Goal: Information Seeking & Learning: Compare options

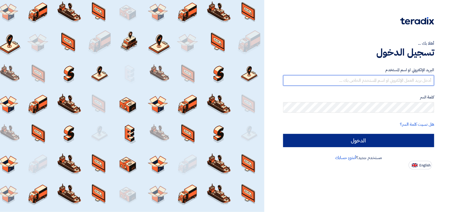
type input "[EMAIL_ADDRESS][DOMAIN_NAME]"
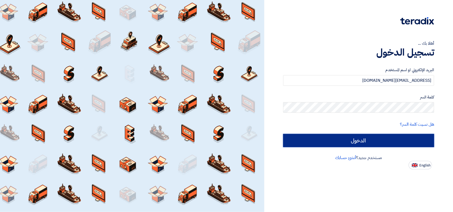
click at [340, 137] on input "الدخول" at bounding box center [358, 140] width 151 height 13
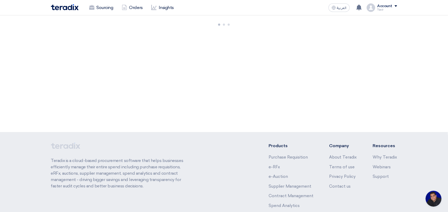
scroll to position [2, 0]
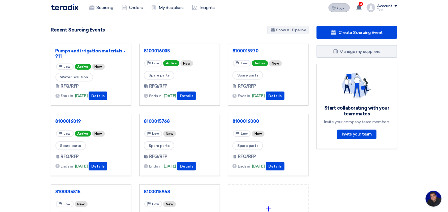
click at [337, 10] on span "العربية" at bounding box center [342, 8] width 10 height 4
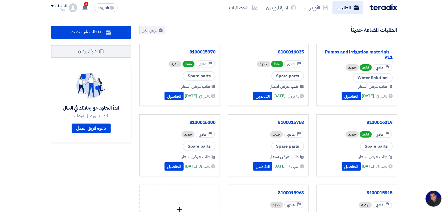
click at [353, 7] on link "الطلبات" at bounding box center [347, 7] width 31 height 12
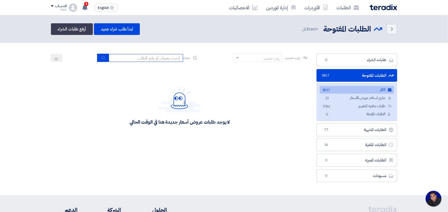
click at [129, 60] on input at bounding box center [146, 58] width 74 height 8
type input "8100015796"
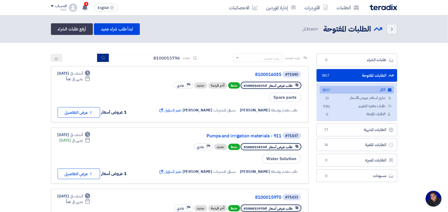
click at [99, 57] on button "submit" at bounding box center [103, 58] width 12 height 8
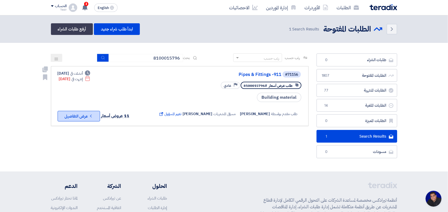
click at [73, 117] on button "Check details عرض التفاصيل" at bounding box center [79, 116] width 42 height 11
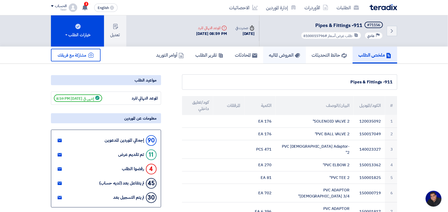
click at [283, 55] on h5 "العروض الماليه" at bounding box center [284, 55] width 31 height 6
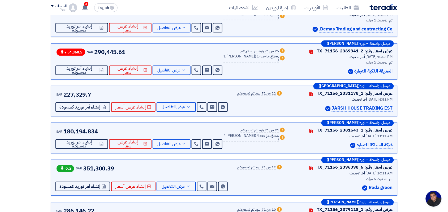
scroll to position [298, 0]
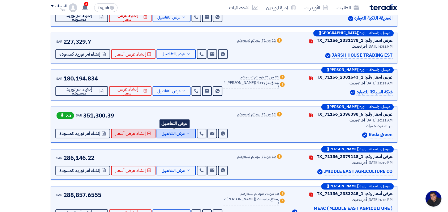
click at [175, 135] on span "عرض التفاصيل" at bounding box center [173, 134] width 23 height 4
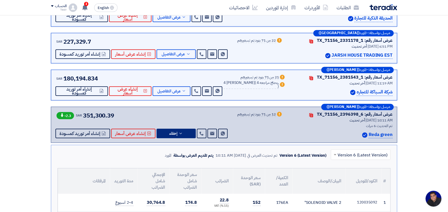
click at [358, 157] on input "text" at bounding box center [363, 155] width 49 height 9
click at [338, 157] on span at bounding box center [334, 155] width 7 height 6
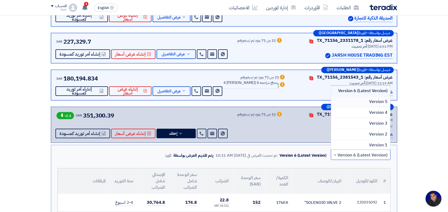
click at [364, 102] on div "Version 5" at bounding box center [360, 102] width 59 height 11
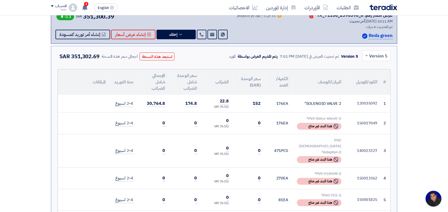
scroll to position [365, 0]
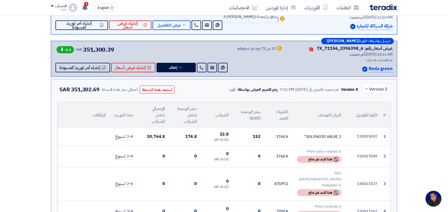
click at [366, 90] on span at bounding box center [366, 89] width 3 height 2
click at [373, 123] on span "Version 4" at bounding box center [378, 123] width 18 height 6
click at [371, 90] on input "text" at bounding box center [380, 89] width 18 height 9
click at [371, 102] on span "Version 6 (Latest Version)" at bounding box center [363, 101] width 50 height 6
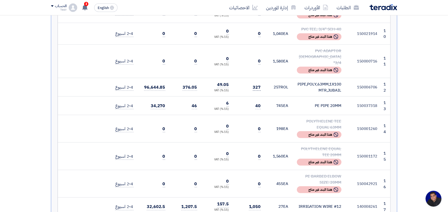
scroll to position [730, 0]
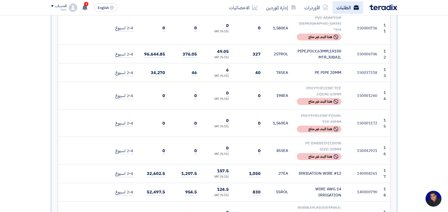
click at [342, 5] on link "الطلبات" at bounding box center [347, 7] width 31 height 12
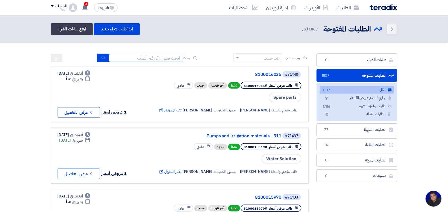
click at [134, 61] on input at bounding box center [146, 58] width 74 height 8
type input "8100015796"
click at [101, 58] on icon "submit" at bounding box center [103, 58] width 4 height 4
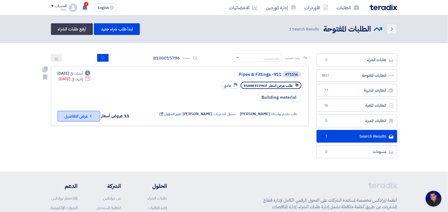
click at [82, 113] on button "Check details عرض التفاصيل" at bounding box center [79, 116] width 42 height 11
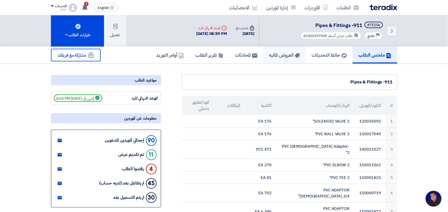
click at [275, 56] on h5 "العروض الماليه" at bounding box center [284, 55] width 31 height 6
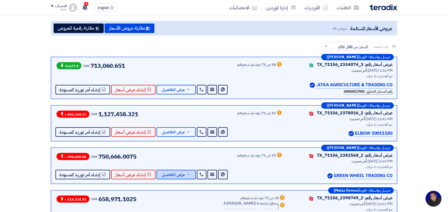
scroll to position [298, 0]
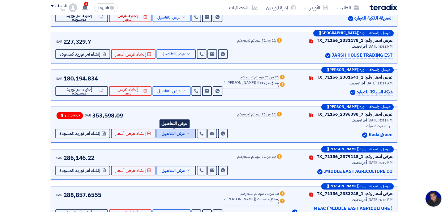
click at [181, 136] on span "عرض التفاصيل" at bounding box center [173, 134] width 23 height 4
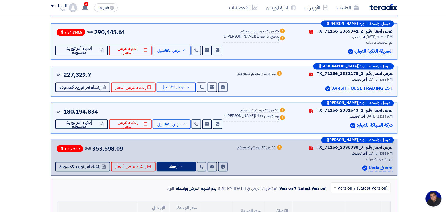
scroll to position [365, 0]
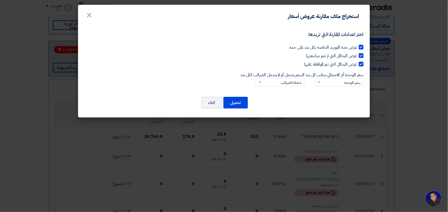
scroll to position [0, 0]
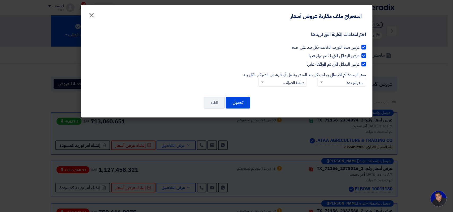
click at [92, 15] on span "×" at bounding box center [92, 15] width 6 height 16
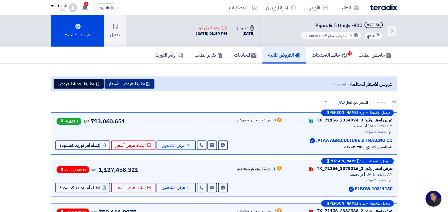
click at [124, 83] on button "مقارنة عروض الأسعار" at bounding box center [130, 84] width 50 height 10
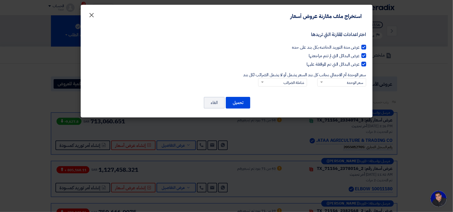
click at [90, 14] on span "×" at bounding box center [92, 15] width 6 height 16
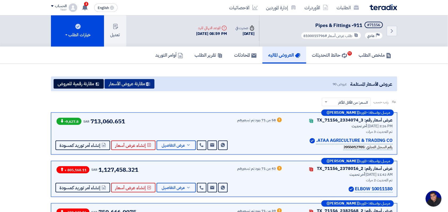
click at [118, 84] on button "مقارنة عروض الأسعار" at bounding box center [130, 84] width 50 height 10
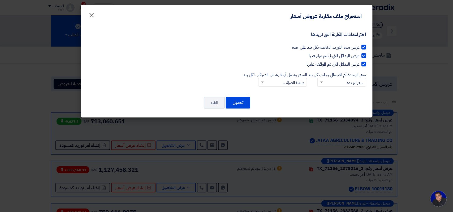
click at [92, 16] on span "×" at bounding box center [92, 15] width 6 height 16
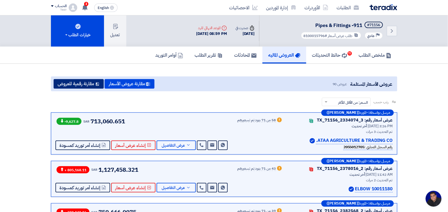
click at [81, 84] on button "مقارنة رقمية للعروض" at bounding box center [79, 84] width 50 height 10
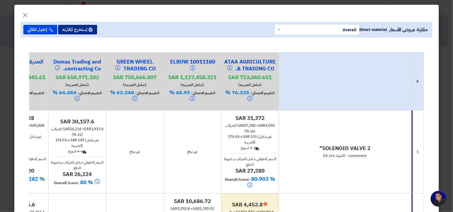
click at [89, 32] on button "إستخرج المقارنه" at bounding box center [77, 30] width 39 height 10
drag, startPoint x: 27, startPoint y: 16, endPoint x: 126, endPoint y: 131, distance: 151.4
click at [27, 16] on span "×" at bounding box center [25, 15] width 6 height 16
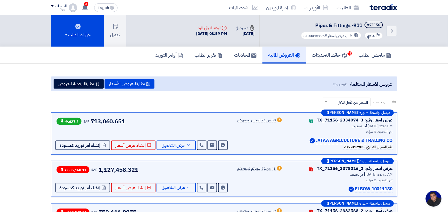
scroll to position [66, 0]
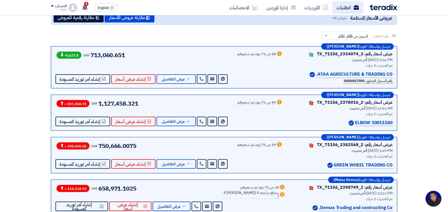
click at [339, 7] on link "الطلبات" at bounding box center [347, 7] width 31 height 12
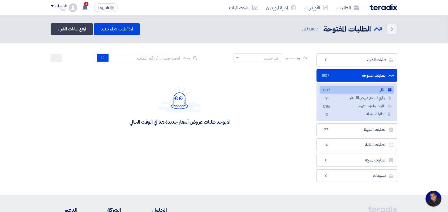
click at [152, 62] on div "رتب حسب رتب حسب بحث" at bounding box center [180, 60] width 258 height 13
click at [152, 60] on input at bounding box center [146, 58] width 74 height 8
type input "8100015796"
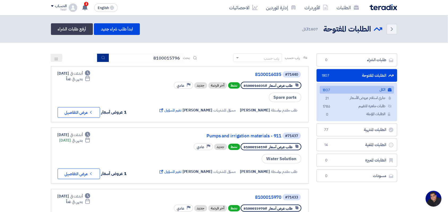
click at [104, 59] on button "submit" at bounding box center [103, 58] width 12 height 8
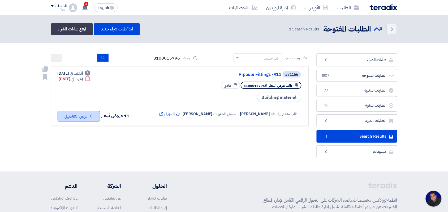
click at [87, 111] on button "Check details عرض التفاصيل" at bounding box center [79, 116] width 42 height 11
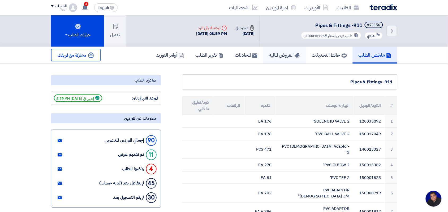
click at [269, 56] on h5 "العروض الماليه" at bounding box center [284, 55] width 31 height 6
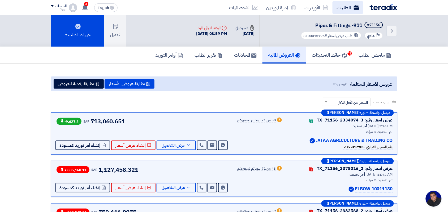
click at [354, 7] on use at bounding box center [355, 7] width 5 height 5
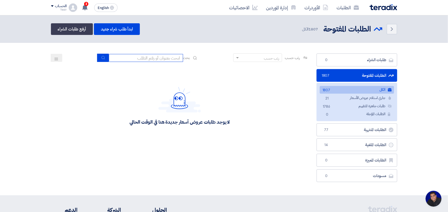
click at [154, 60] on input at bounding box center [146, 58] width 74 height 8
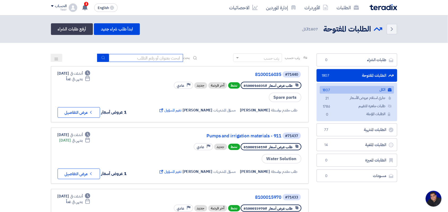
type input "8100015796"
click at [102, 57] on icon "submit" at bounding box center [103, 58] width 4 height 4
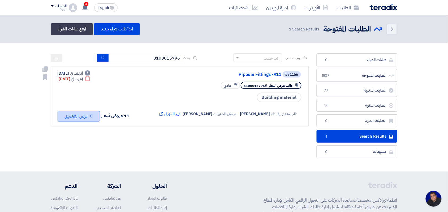
click at [89, 116] on icon "Check details" at bounding box center [90, 116] width 5 height 5
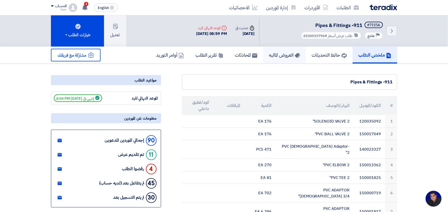
click at [277, 48] on link "العروض الماليه" at bounding box center [284, 55] width 43 height 17
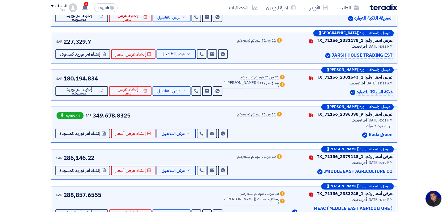
scroll to position [332, 0]
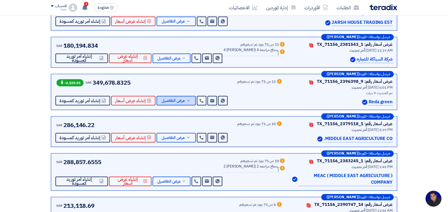
click at [168, 99] on span "عرض التفاصيل" at bounding box center [173, 101] width 23 height 4
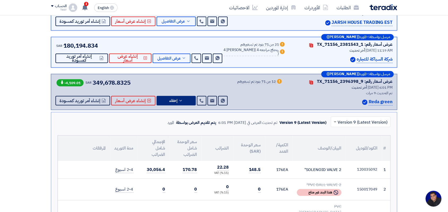
click at [342, 123] on input "text" at bounding box center [363, 122] width 49 height 9
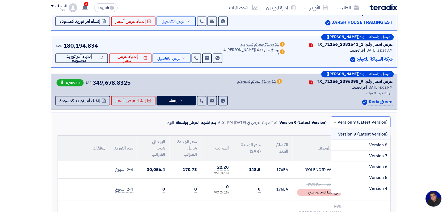
click at [345, 134] on span "Version 9 (Latest Version)" at bounding box center [362, 134] width 49 height 6
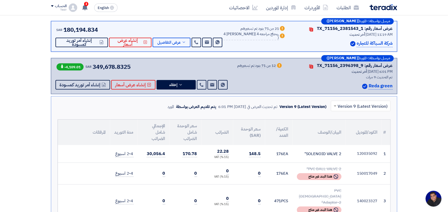
scroll to position [402, 0]
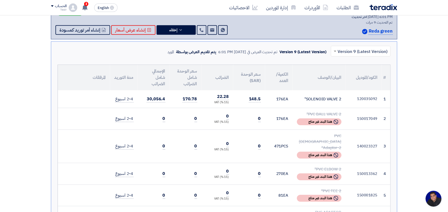
click at [336, 50] on span at bounding box center [334, 51] width 7 height 6
click at [336, 51] on span at bounding box center [334, 51] width 7 height 6
click at [336, 51] on span at bounding box center [335, 52] width 3 height 2
click at [336, 54] on span at bounding box center [334, 51] width 7 height 6
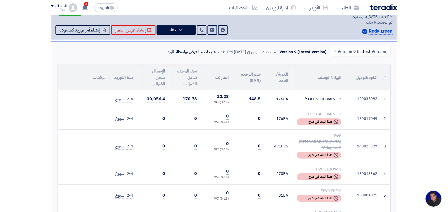
click at [336, 54] on span at bounding box center [334, 51] width 7 height 6
click at [376, 75] on th "الكود/الموديل" at bounding box center [364, 77] width 36 height 25
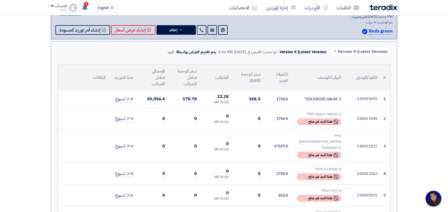
click at [368, 73] on th "الكود/الموديل" at bounding box center [364, 77] width 36 height 25
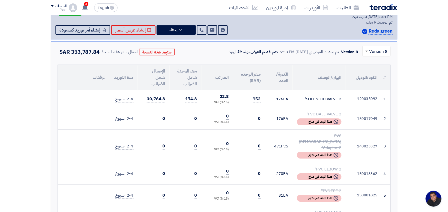
click at [369, 76] on th "الكود/الموديل" at bounding box center [364, 77] width 36 height 25
drag, startPoint x: 369, startPoint y: 76, endPoint x: 369, endPoint y: 88, distance: 12.2
click at [369, 76] on th "الكود/الموديل" at bounding box center [364, 77] width 36 height 25
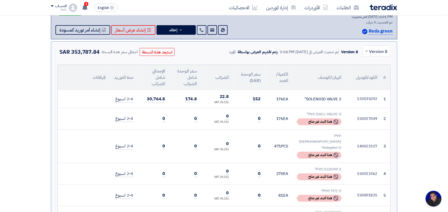
click at [369, 76] on th "الكود/الموديل" at bounding box center [364, 77] width 36 height 25
click at [362, 73] on th "الكود/الموديل" at bounding box center [364, 77] width 36 height 25
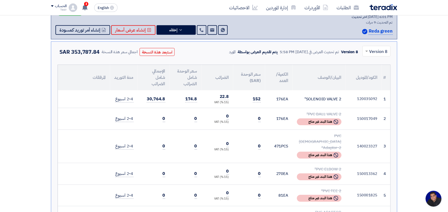
click at [377, 76] on th "الكود/الموديل" at bounding box center [364, 77] width 36 height 25
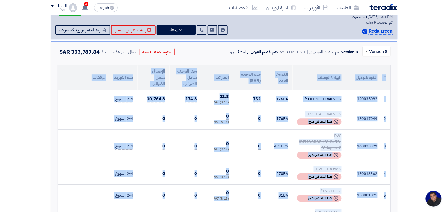
click at [367, 53] on span at bounding box center [366, 52] width 3 height 2
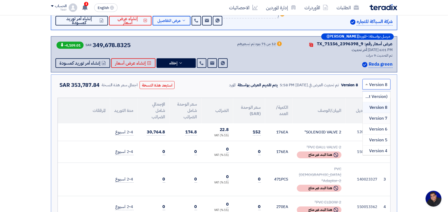
click at [378, 120] on span "Version 7" at bounding box center [378, 118] width 18 height 6
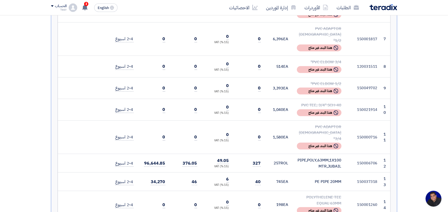
scroll to position [332, 0]
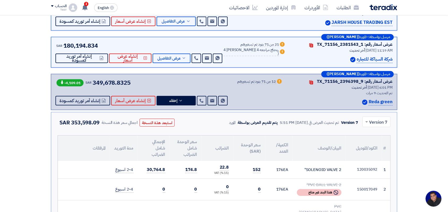
click at [364, 123] on span at bounding box center [366, 122] width 7 height 6
click at [379, 167] on span "Version 6" at bounding box center [378, 167] width 18 height 6
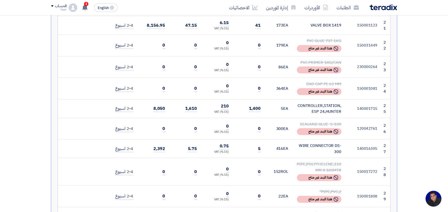
scroll to position [232, 0]
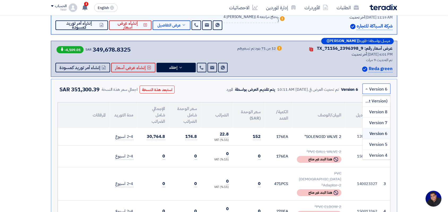
click at [374, 101] on span "Version 9 (Latest Version)" at bounding box center [363, 101] width 50 height 6
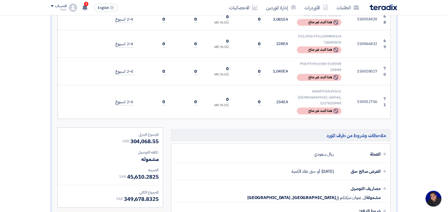
scroll to position [2222, 0]
